Goal: Information Seeking & Learning: Learn about a topic

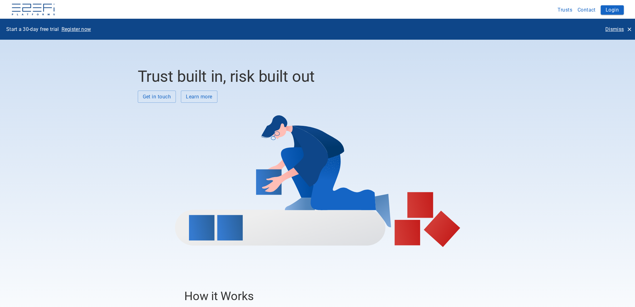
click at [203, 96] on button "Learn more" at bounding box center [199, 97] width 37 height 12
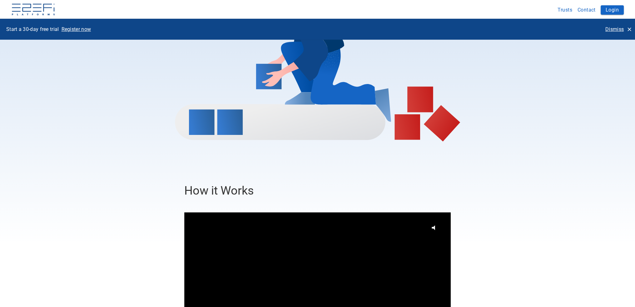
scroll to position [187, 0]
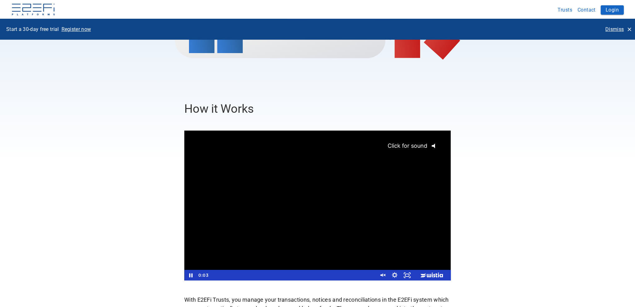
click at [419, 147] on span "Click for sound" at bounding box center [404, 145] width 45 height 7
click at [211, 275] on div "Playbar" at bounding box center [291, 275] width 161 height 11
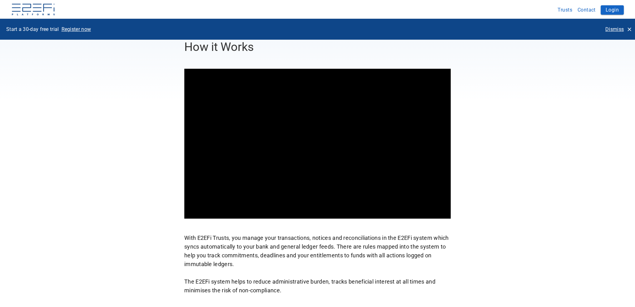
scroll to position [250, 0]
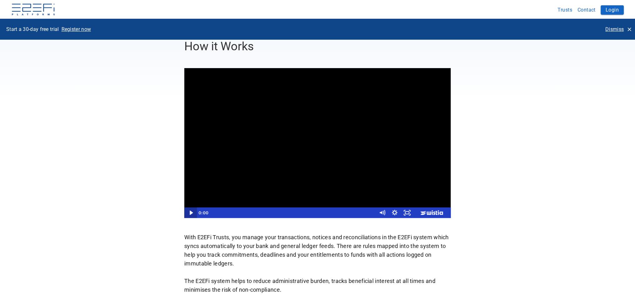
click at [192, 212] on icon "Play Video" at bounding box center [191, 212] width 12 height 11
click at [252, 211] on div "0:29" at bounding box center [291, 212] width 161 height 11
click at [192, 211] on icon "Pause" at bounding box center [190, 212] width 12 height 11
click at [190, 212] on icon "Play Video" at bounding box center [190, 213] width 3 height 4
click at [191, 211] on icon "Pause" at bounding box center [190, 212] width 15 height 13
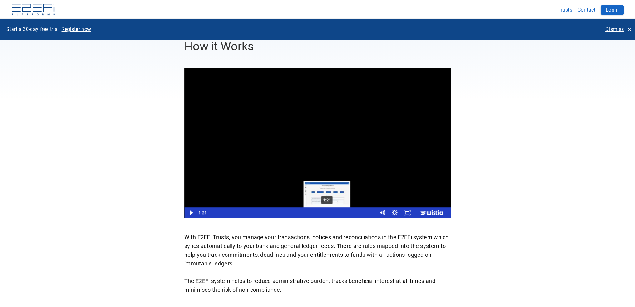
drag, startPoint x: 335, startPoint y: 212, endPoint x: 327, endPoint y: 211, distance: 8.4
click at [327, 211] on div "Playbar" at bounding box center [326, 212] width 3 height 3
click at [330, 210] on div "1:23" at bounding box center [291, 212] width 161 height 11
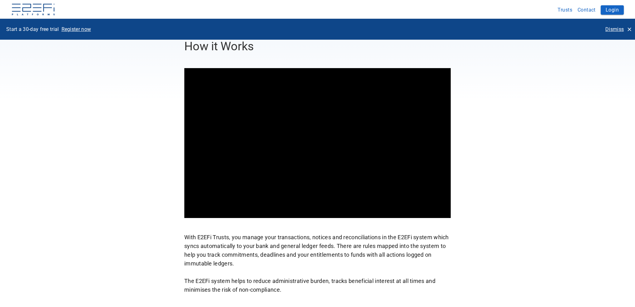
click at [107, 143] on div "How it Works With E2EFi Trusts, you manage your transactions, notices and recon…" at bounding box center [317, 166] width 635 height 255
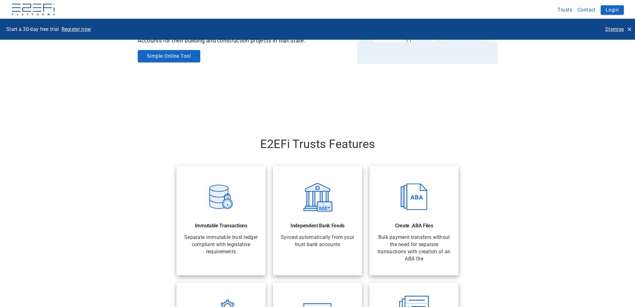
scroll to position [875, 0]
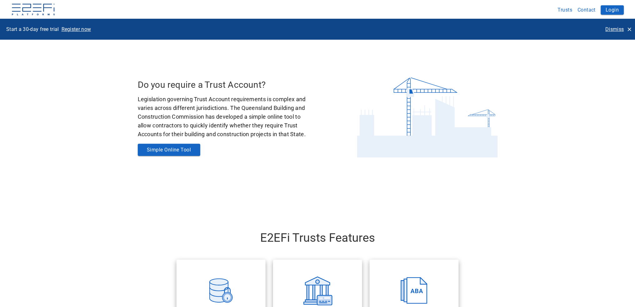
click at [165, 148] on button "Simple Online Tool" at bounding box center [169, 150] width 62 height 12
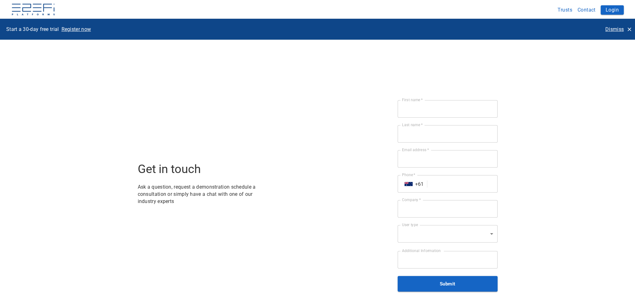
scroll to position [2044, 0]
